Goal: Transaction & Acquisition: Book appointment/travel/reservation

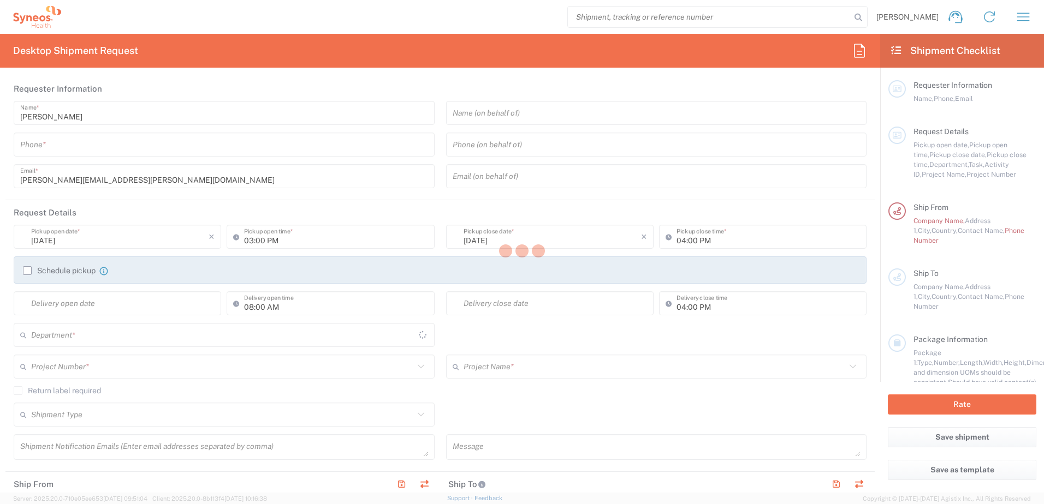
type input "[GEOGRAPHIC_DATA]"
click at [1030, 19] on div at bounding box center [522, 252] width 1044 height 504
type input "8510"
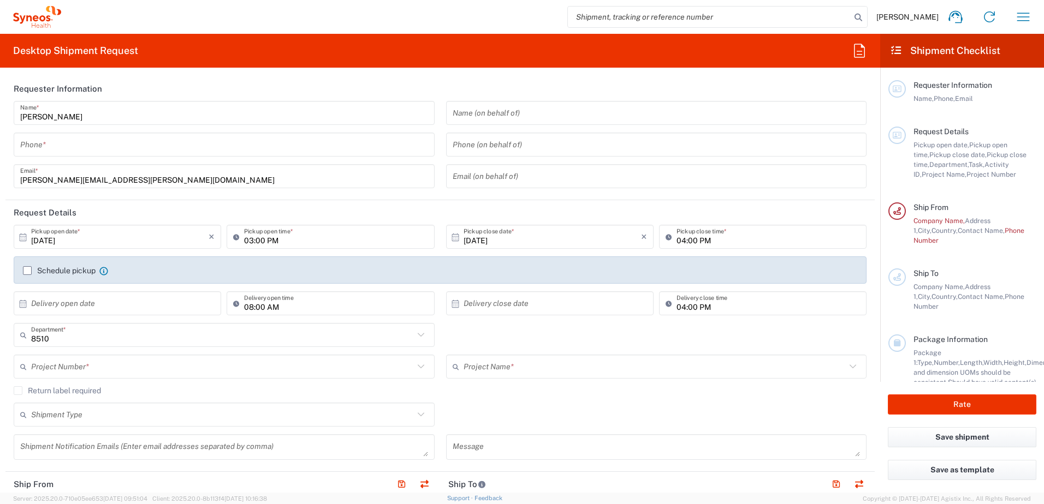
type input "Syneos Health UK Limited"
click at [1013, 16] on button "button" at bounding box center [1023, 17] width 26 height 26
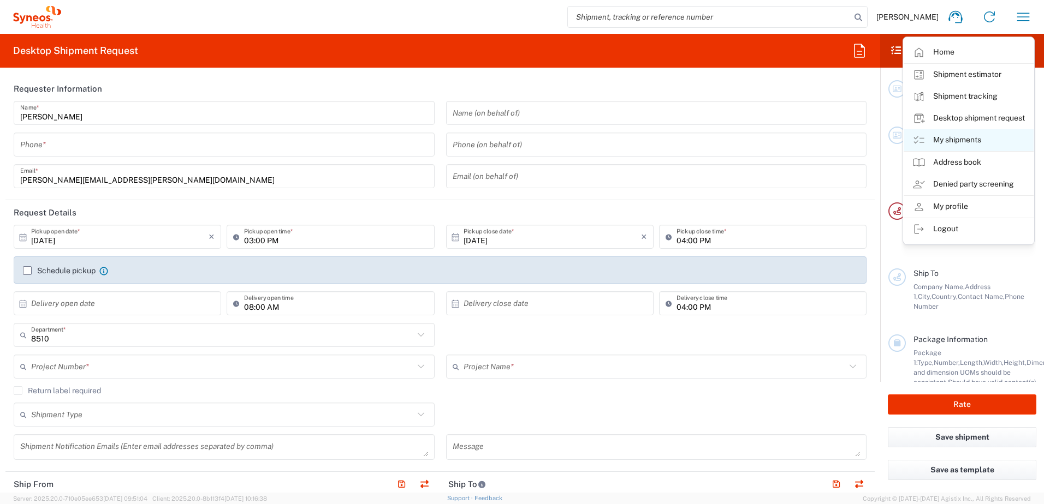
click at [967, 143] on link "My shipments" at bounding box center [969, 140] width 130 height 22
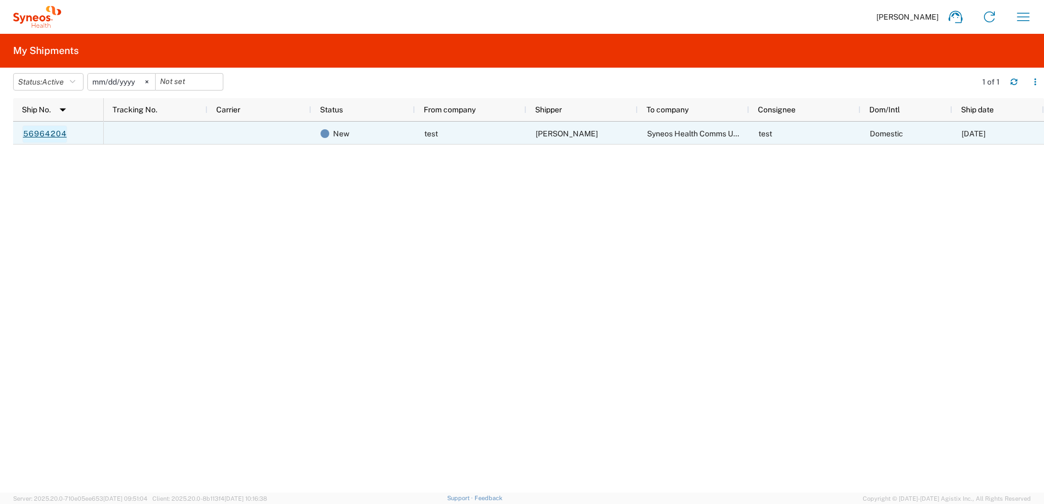
click at [47, 134] on link "56964204" at bounding box center [44, 134] width 45 height 17
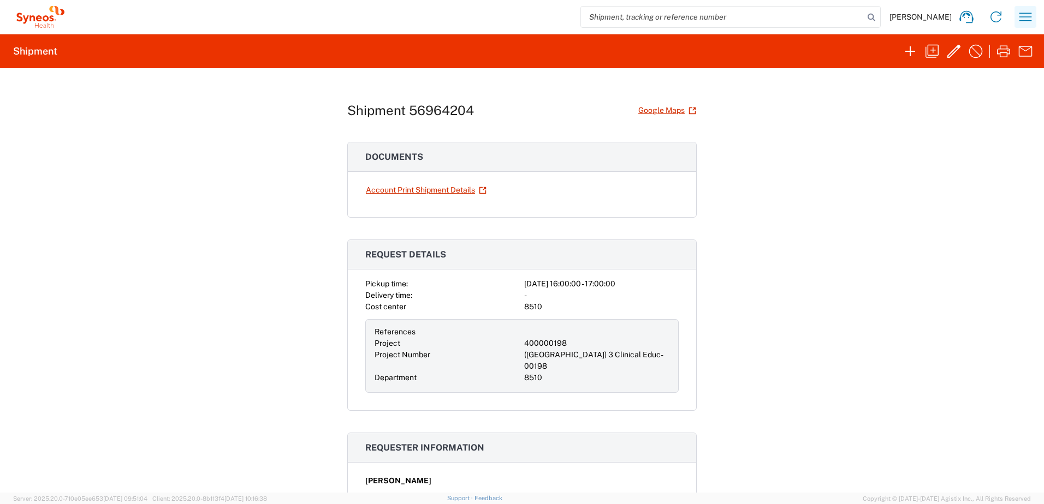
click at [1021, 19] on icon "button" at bounding box center [1025, 16] width 17 height 17
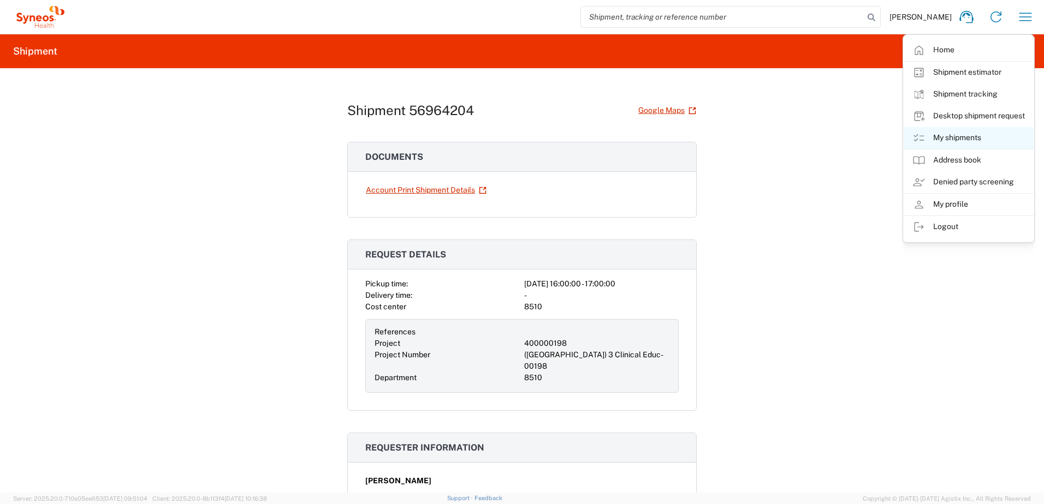
click at [952, 139] on link "My shipments" at bounding box center [969, 138] width 130 height 22
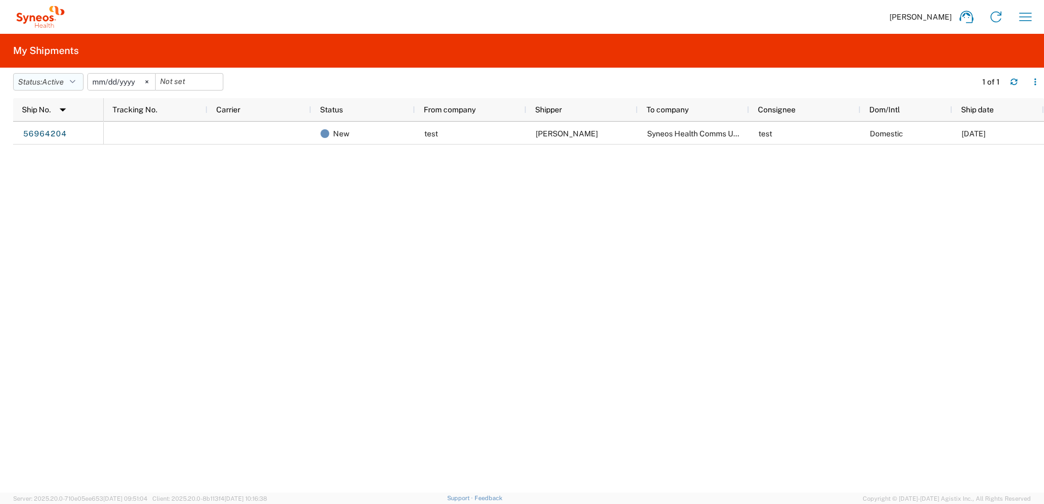
click at [68, 83] on button "Status: Active" at bounding box center [48, 81] width 70 height 17
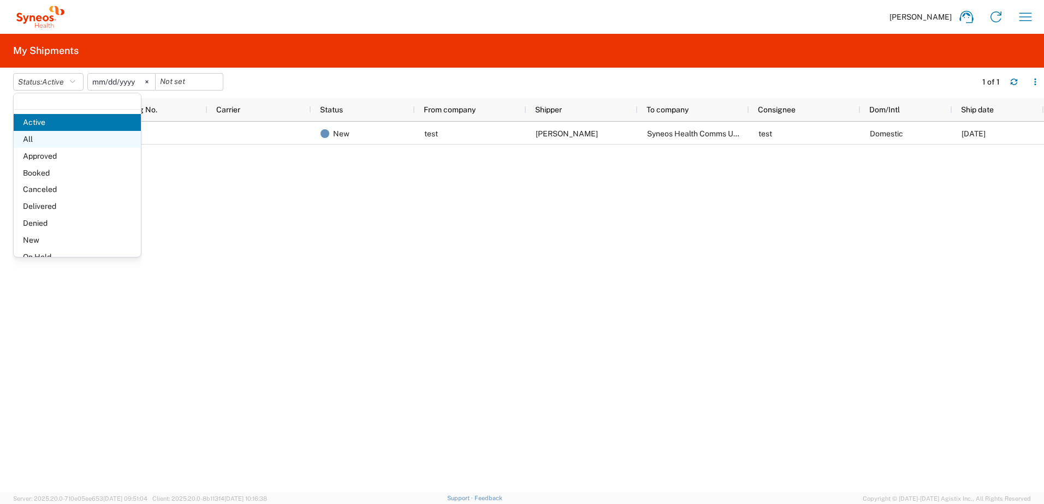
click at [43, 136] on span "All" at bounding box center [77, 139] width 127 height 17
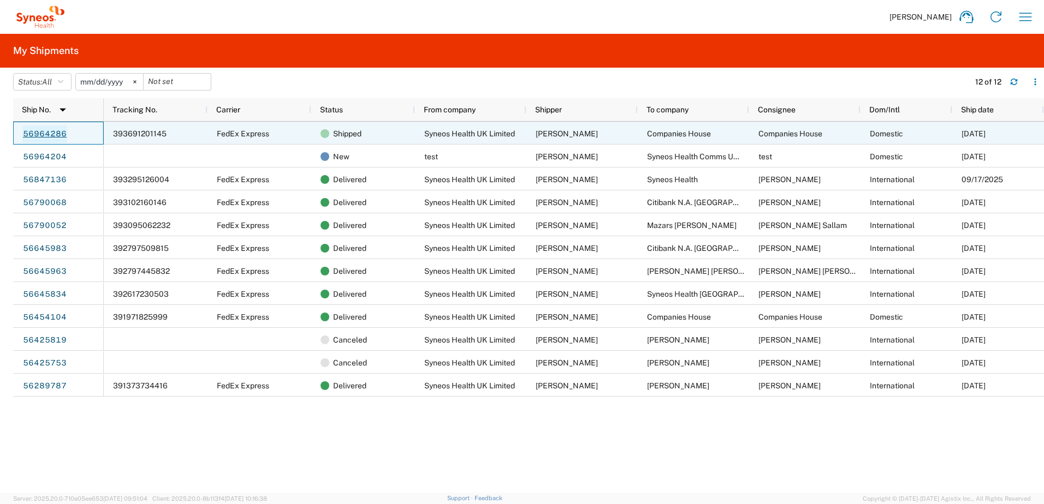
click at [60, 130] on link "56964286" at bounding box center [44, 134] width 45 height 17
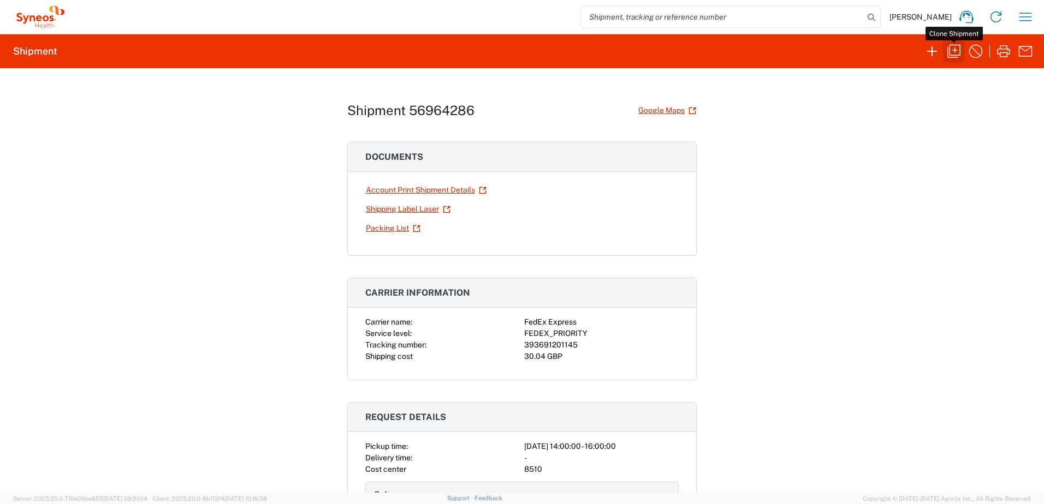
click at [952, 50] on icon "button" at bounding box center [953, 51] width 17 height 17
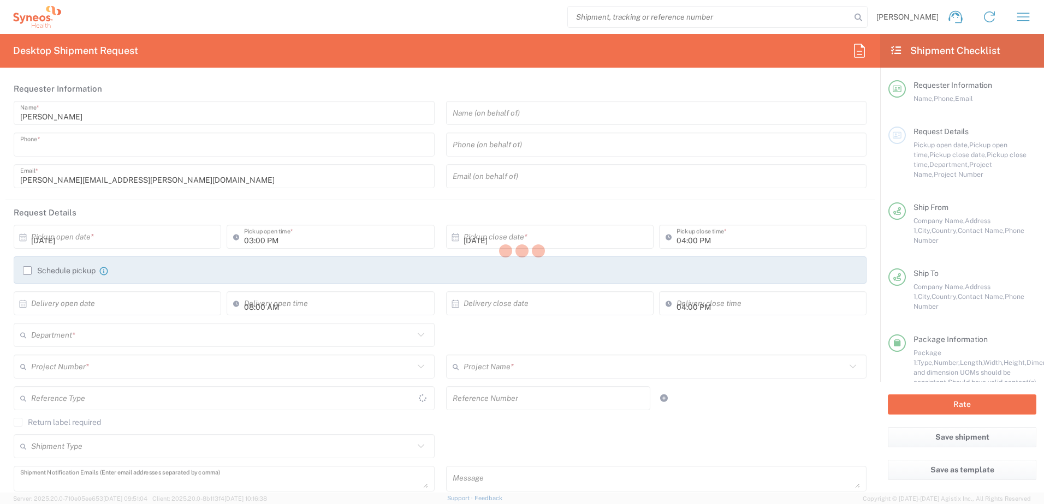
type input "07802741374"
type input "02:00 PM"
type textarea "raquel.santos@syneoshealth.com"
type input "Syneos Health UK Limited"
type input "1 Pinehurst Road,"
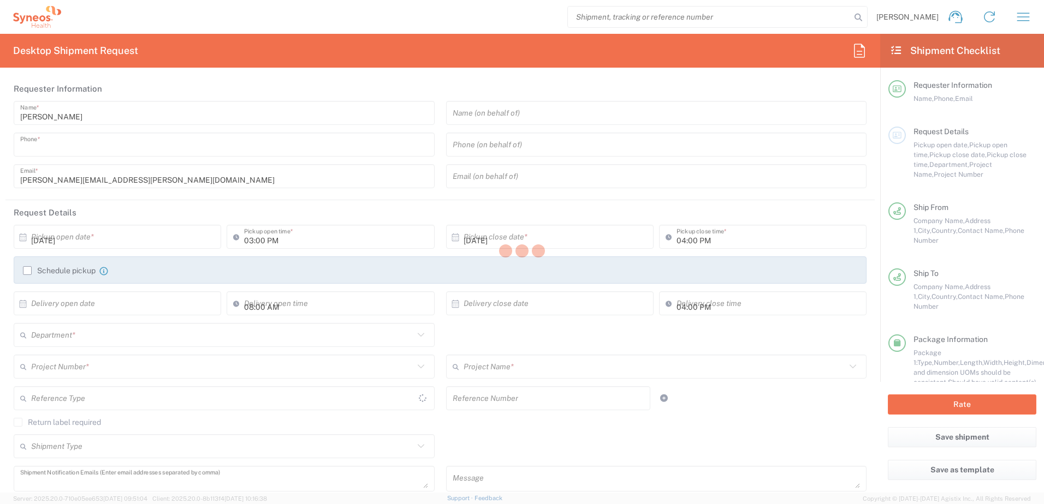
type input "Farnborough Business Park"
type input "Hampshire"
type input "United Kingdom"
type input "GU14 7BF"
type input "Raquel Santos"
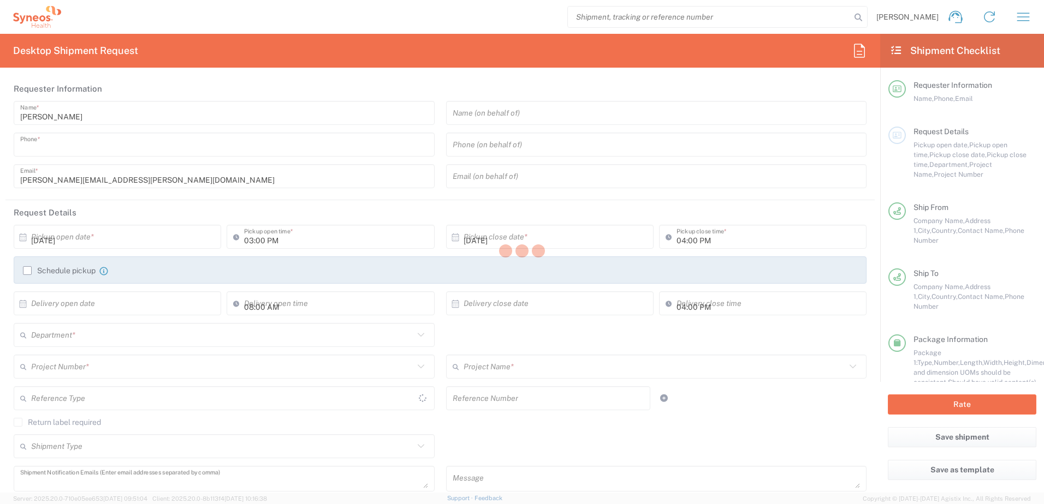
type input "07802741374"
type input "raquel.santos@syneoshealth.com"
type input "Business (General)"
type input "Companies House"
type input "Crown Way"
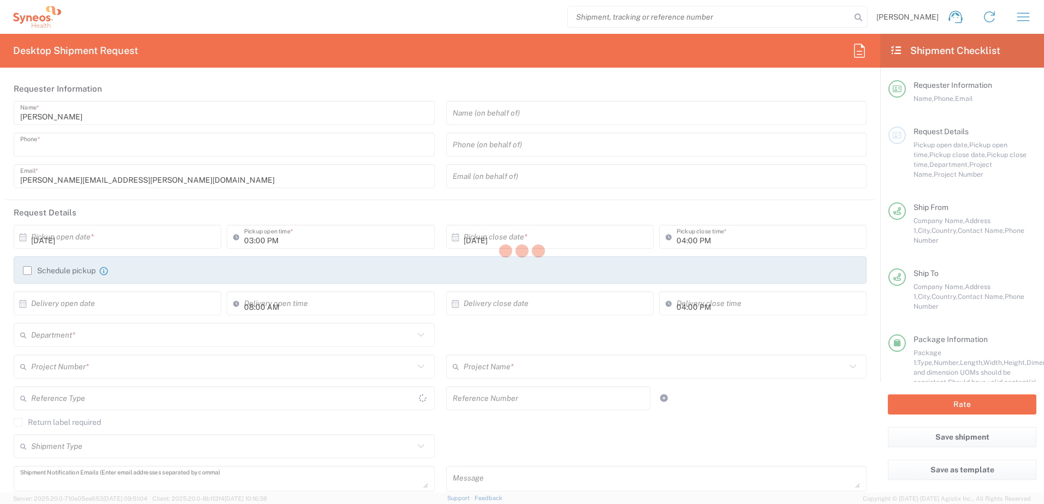
type input "Cardiff"
type input "United Kingdom"
type input "CF14 3UZ"
type input "Companies House"
type input "03031234500"
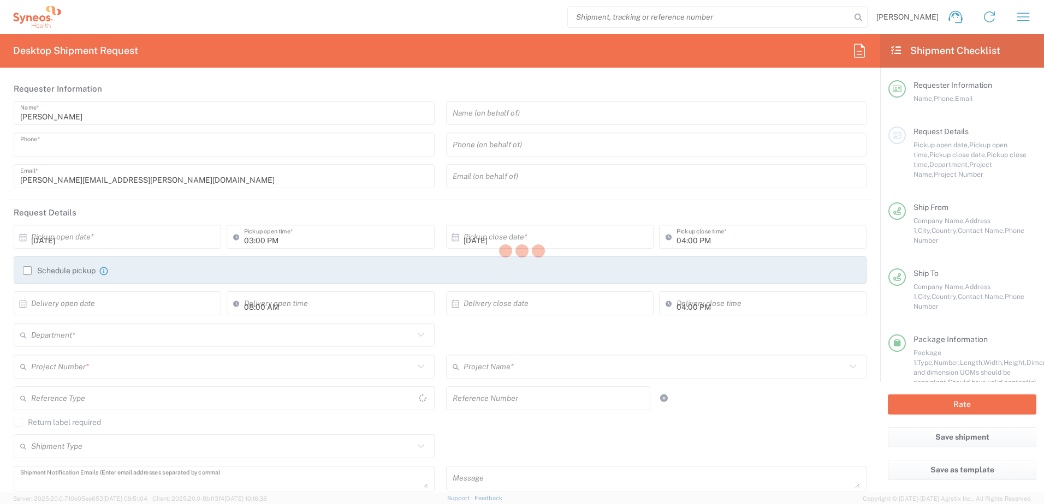
type input "Business (General)"
type input "Sender/Shipper"
type input "Not Sold"
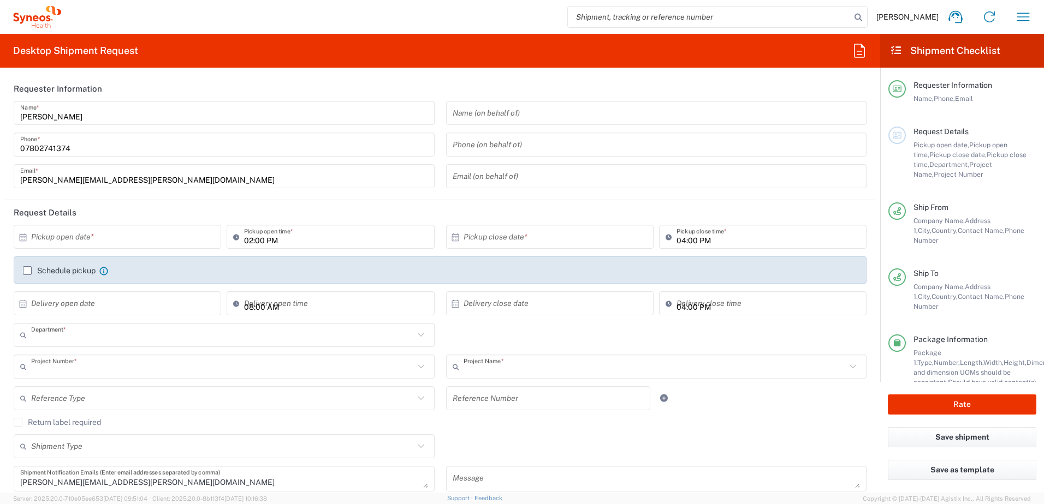
type input "8510"
type input "8510 DEPARTMENTAL EXPENSE"
type input "England"
type input "Envelope"
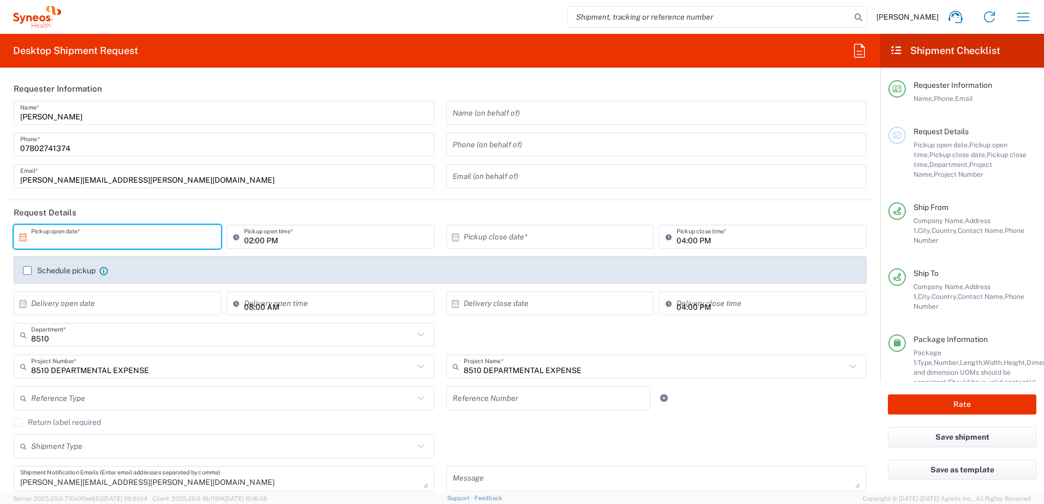
click at [155, 240] on input "text" at bounding box center [119, 237] width 177 height 19
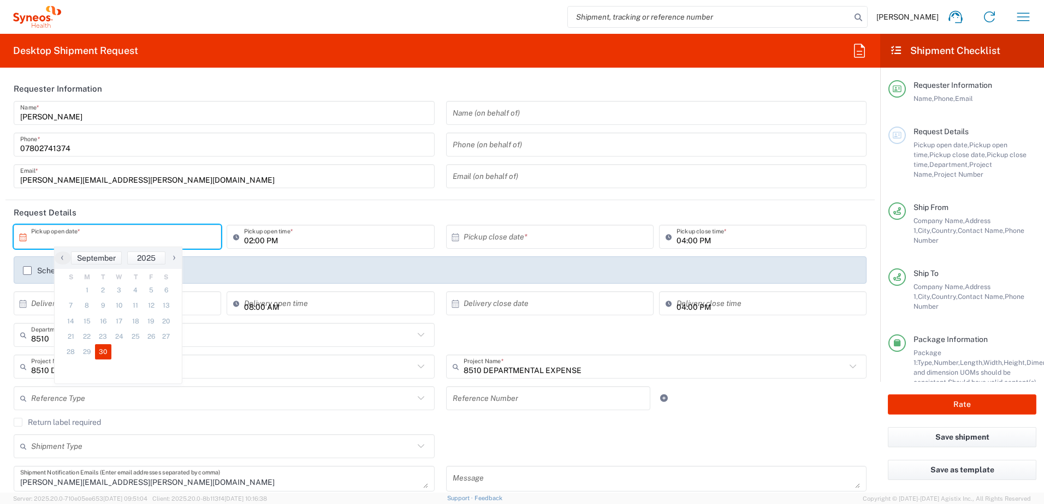
click at [104, 351] on span "30" at bounding box center [103, 351] width 16 height 15
type input "09/30/2025"
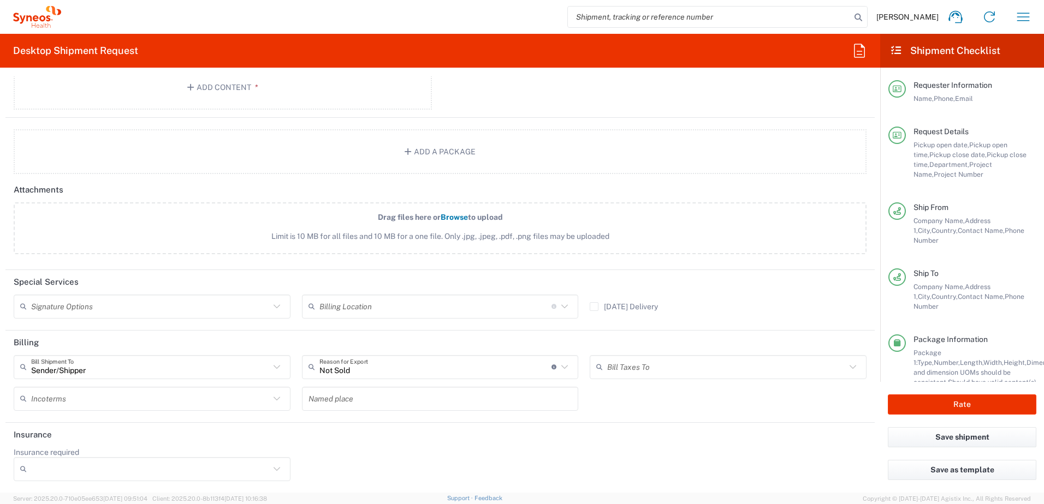
scroll to position [1300, 0]
click at [948, 399] on button "Rate" at bounding box center [962, 405] width 148 height 20
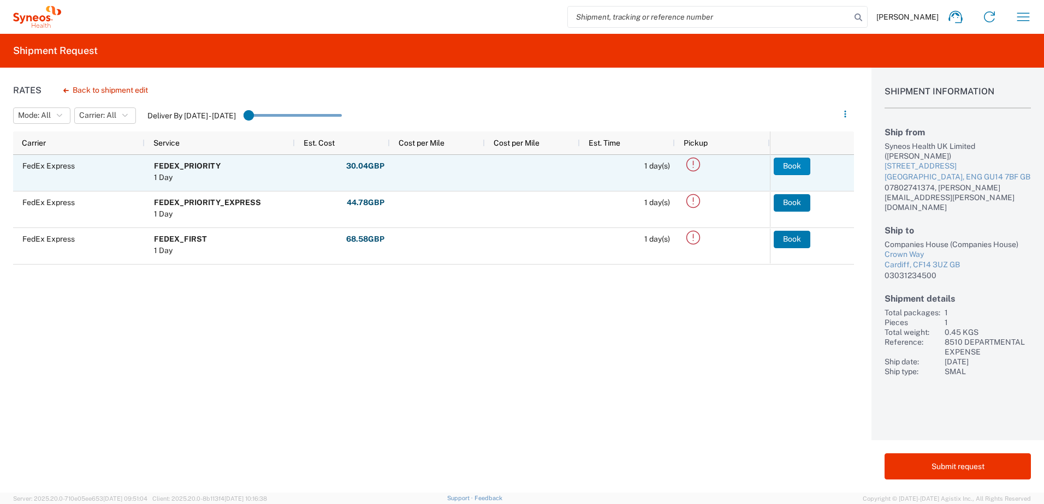
click at [792, 166] on button "Book" at bounding box center [792, 166] width 37 height 17
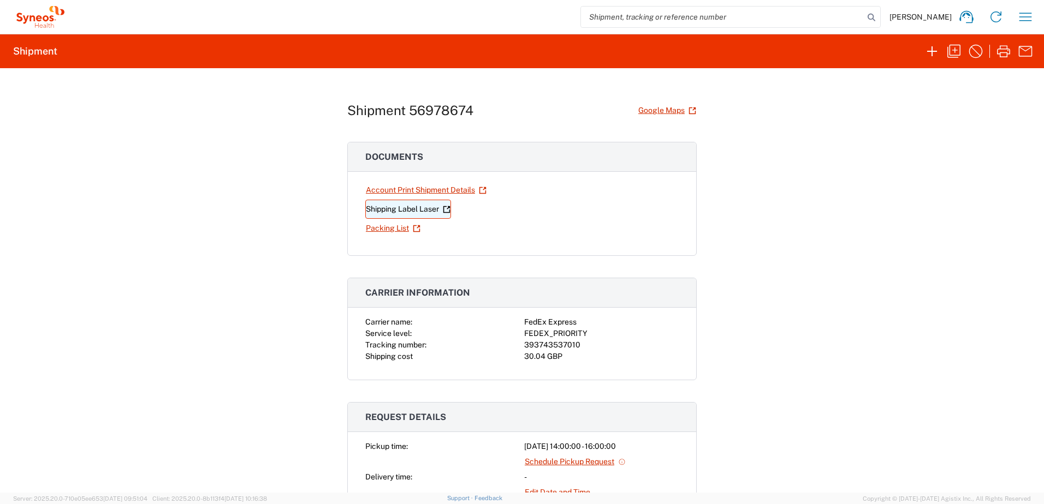
click at [377, 207] on link "Shipping Label Laser" at bounding box center [408, 209] width 86 height 19
